Goal: Task Accomplishment & Management: Use online tool/utility

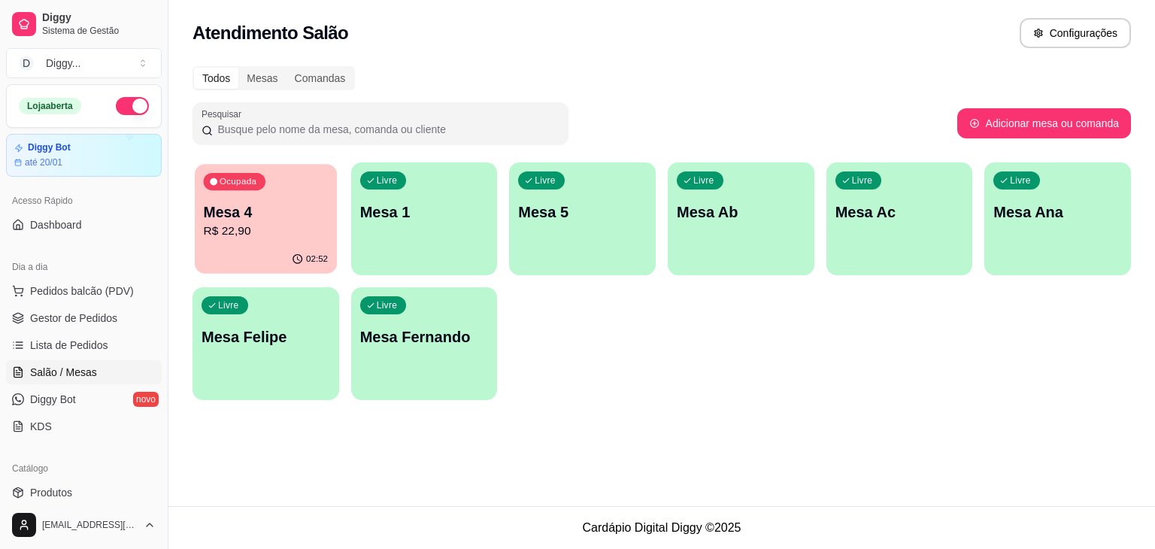
click at [303, 227] on p "R$ 22,90" at bounding box center [266, 231] width 125 height 17
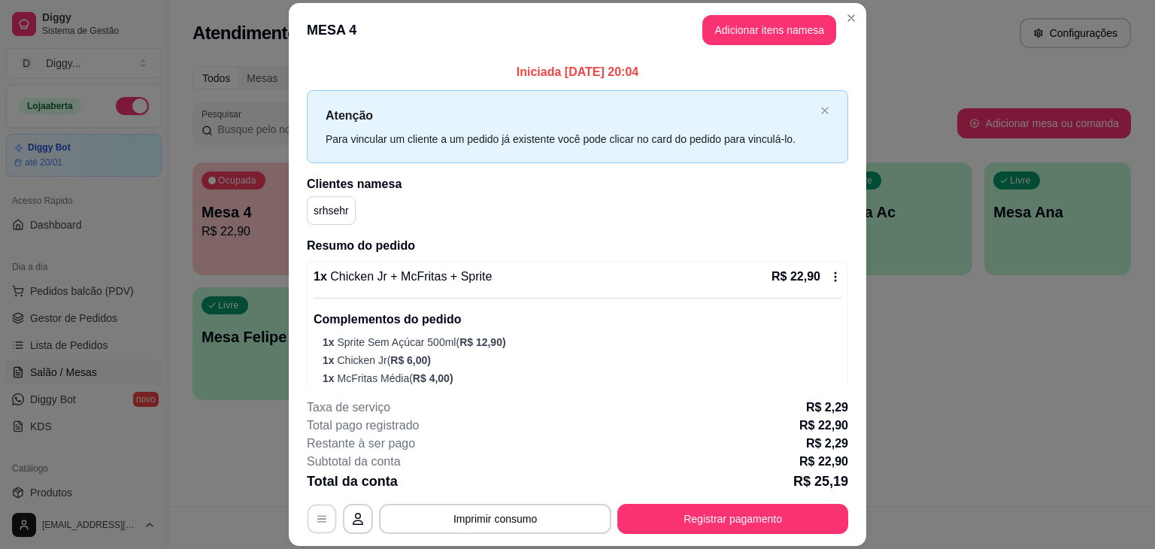
click at [320, 523] on icon "button" at bounding box center [322, 519] width 12 height 12
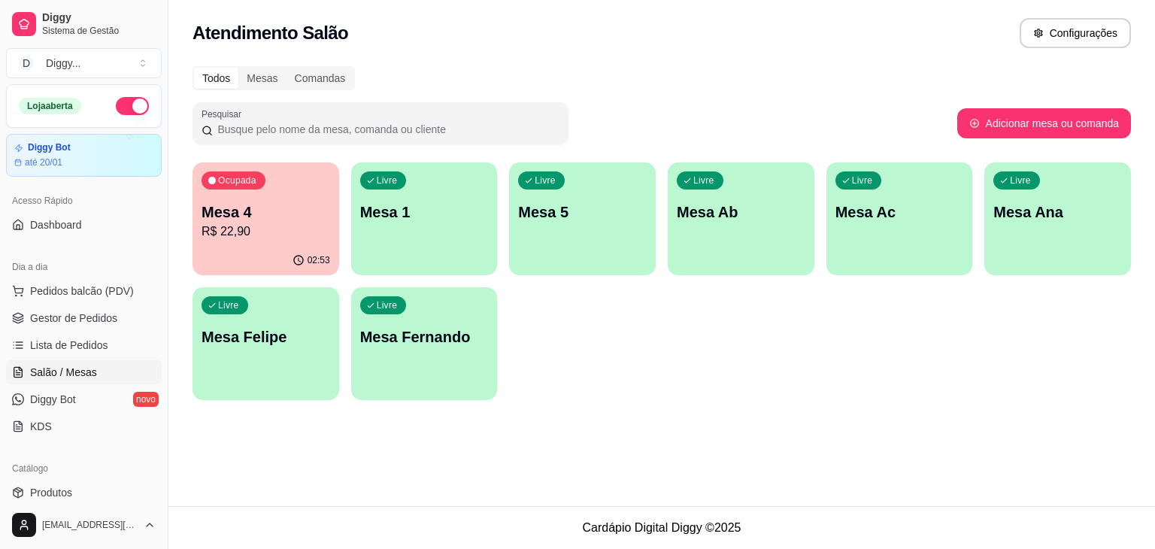
click at [283, 211] on p "Mesa 4" at bounding box center [265, 211] width 129 height 21
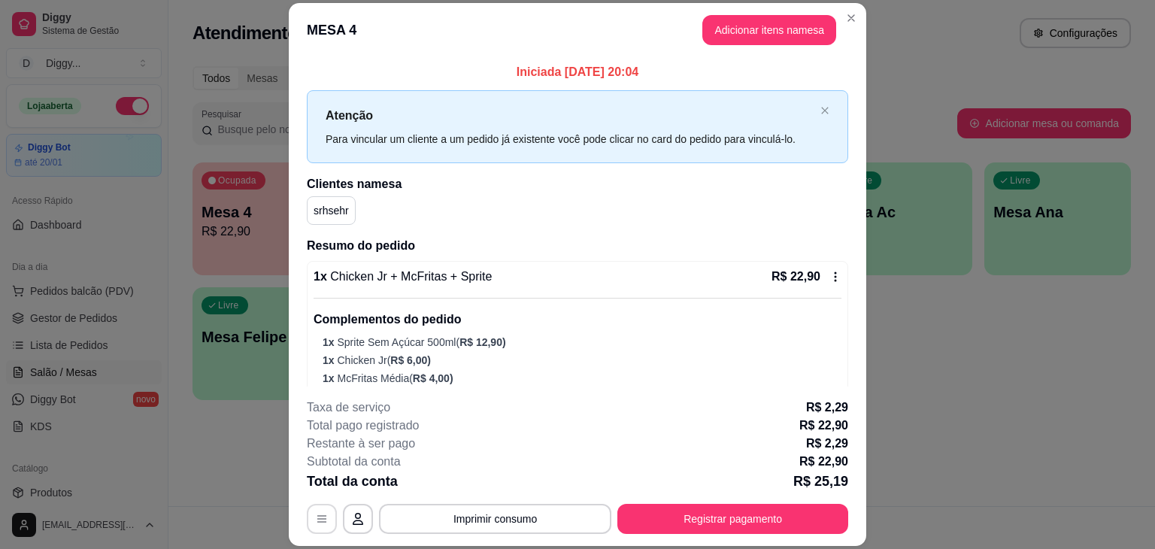
click at [312, 511] on button "button" at bounding box center [322, 519] width 30 height 30
click at [768, 37] on button "Adicionar itens na mesa" at bounding box center [768, 29] width 129 height 29
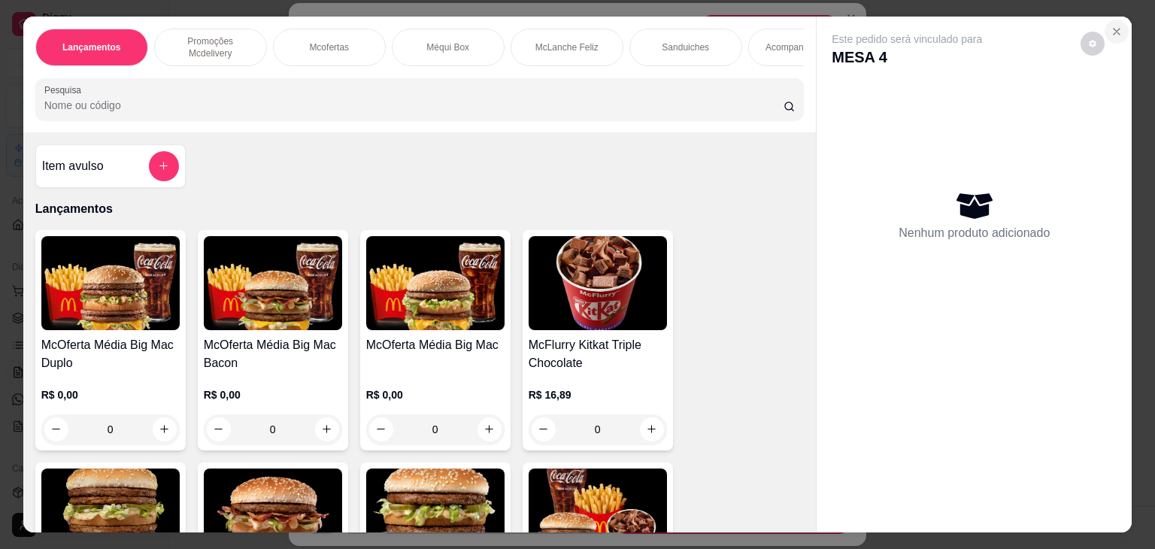
click at [1110, 26] on icon "Close" at bounding box center [1116, 32] width 12 height 12
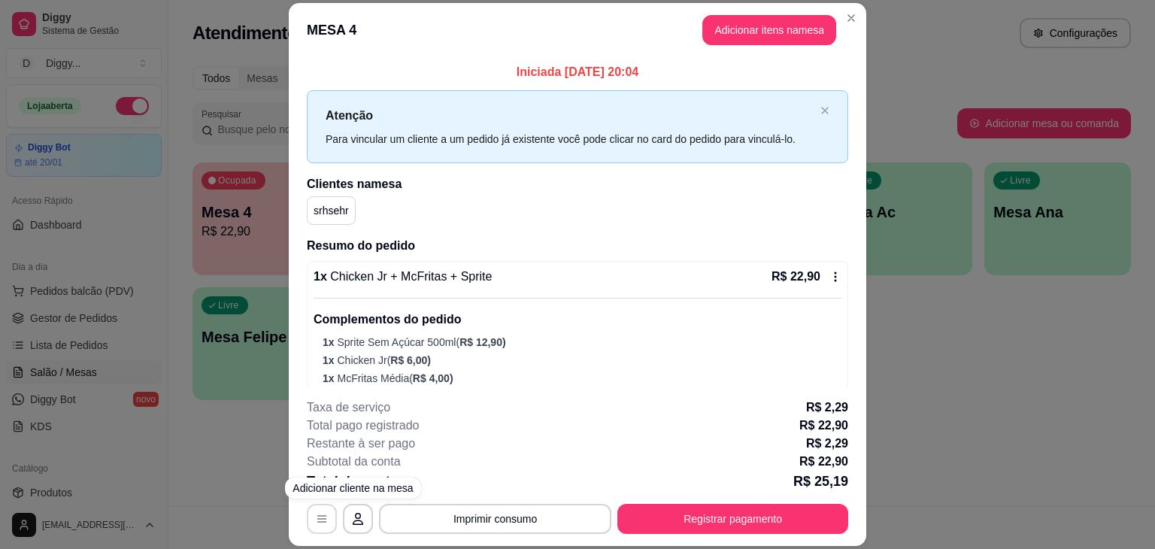
click at [319, 520] on icon "button" at bounding box center [322, 519] width 12 height 12
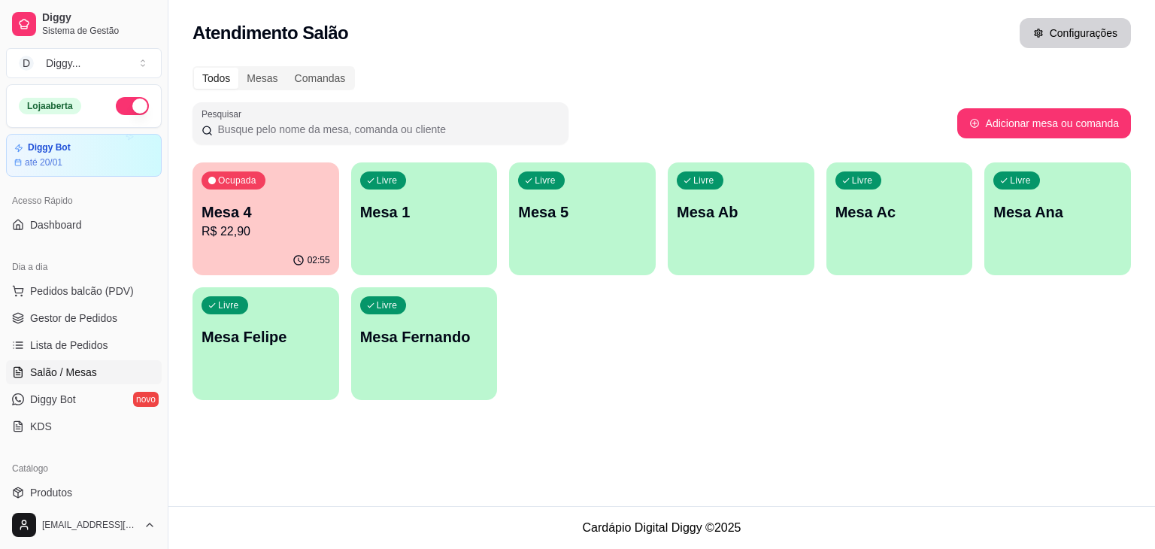
click at [1056, 40] on button "Configurações" at bounding box center [1074, 33] width 111 height 30
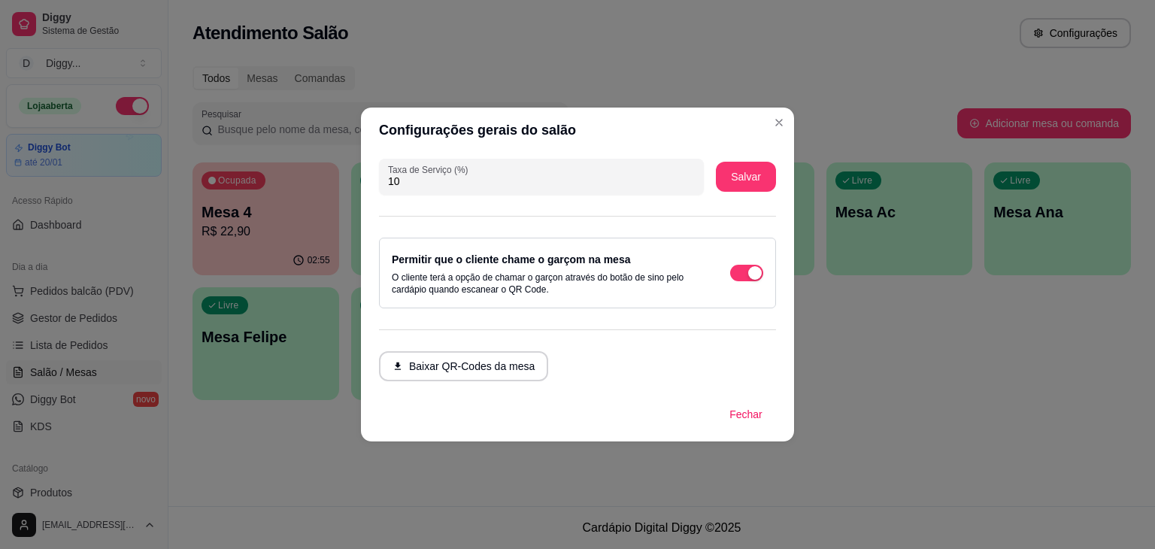
click at [516, 367] on button "Baixar QR-Codes da mesa" at bounding box center [463, 366] width 169 height 30
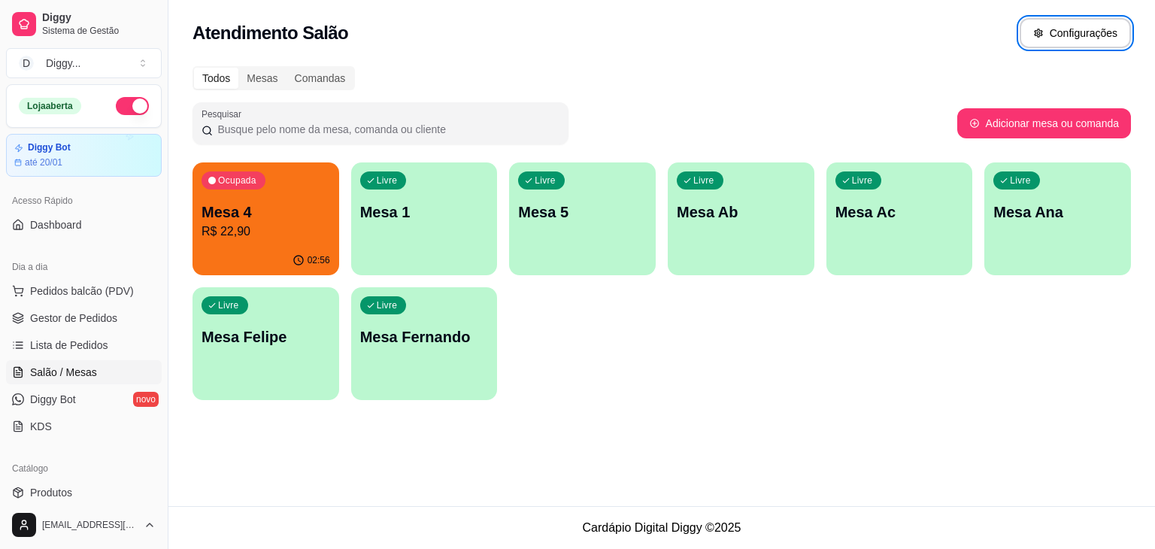
click at [241, 218] on p "Mesa 4" at bounding box center [265, 211] width 129 height 21
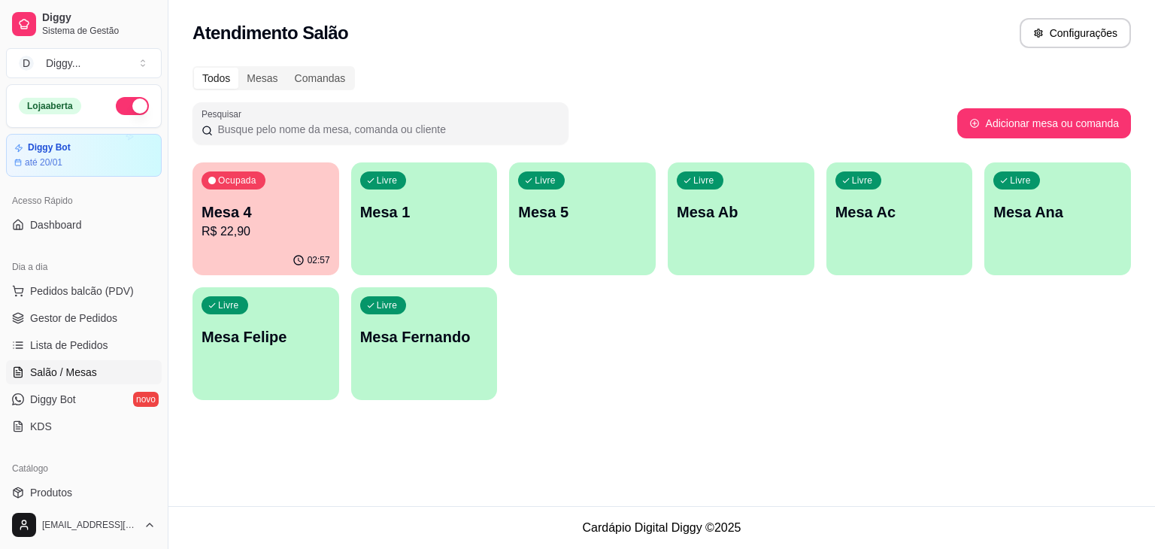
click at [516, 341] on div "Ocupada Mesa 4 R$ 22,90 02:57 Livre Mesa 1 Livre Mesa 5 Livre Mesa Ab Livre Mes…" at bounding box center [661, 281] width 938 height 238
click at [265, 223] on p "R$ 22,90" at bounding box center [265, 232] width 129 height 18
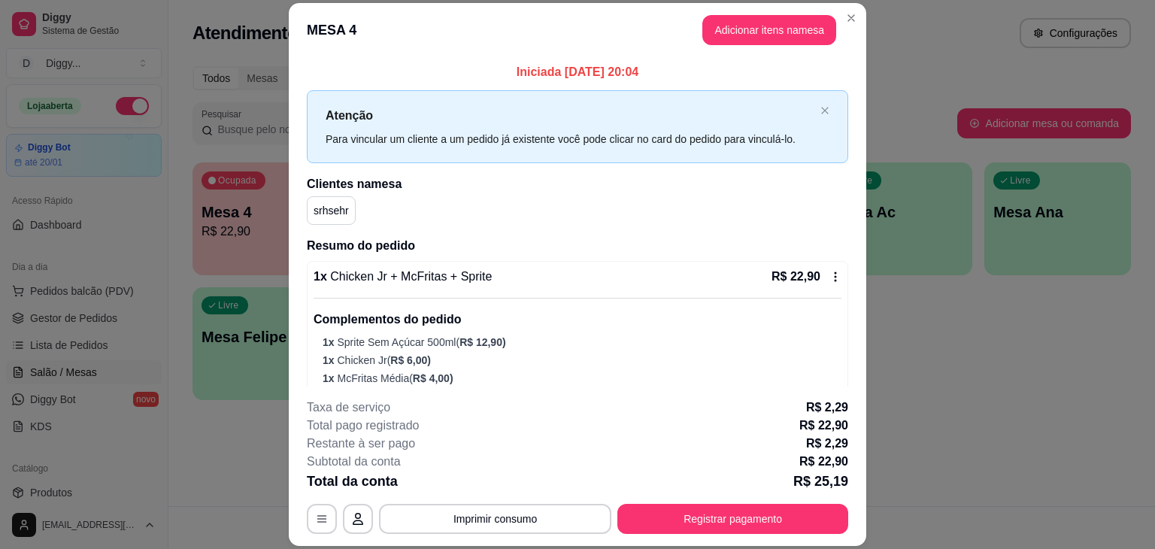
scroll to position [50, 0]
